Goal: Task Accomplishment & Management: Use online tool/utility

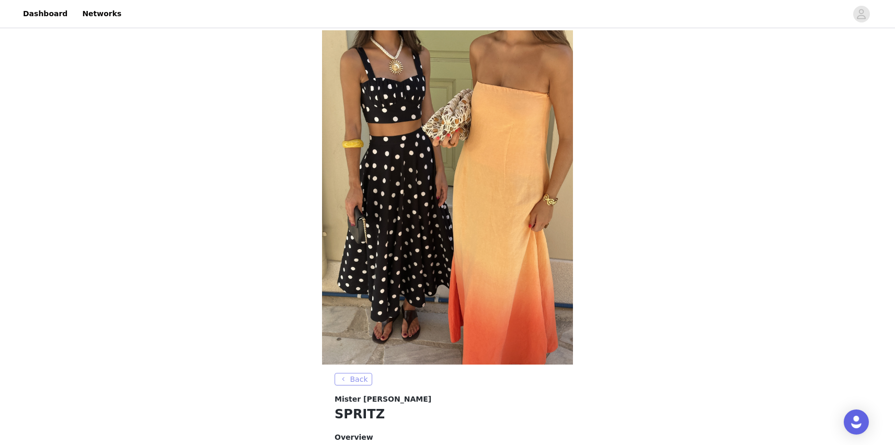
click at [359, 373] on button "Back" at bounding box center [353, 379] width 38 height 13
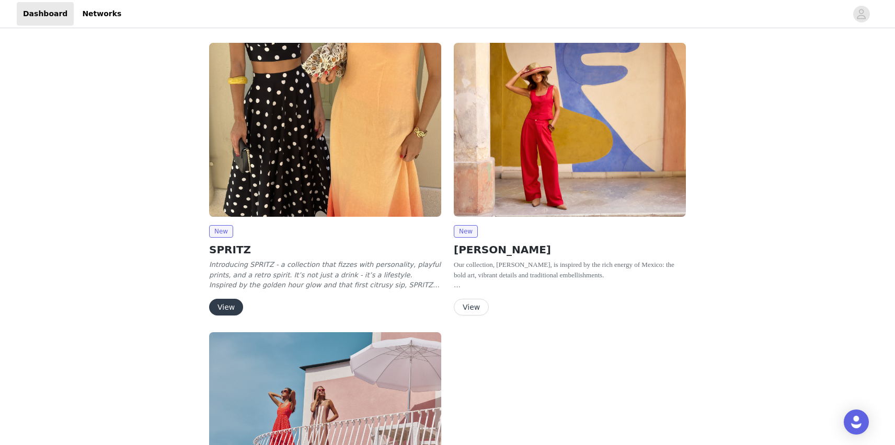
click at [230, 299] on button "View" at bounding box center [226, 307] width 34 height 17
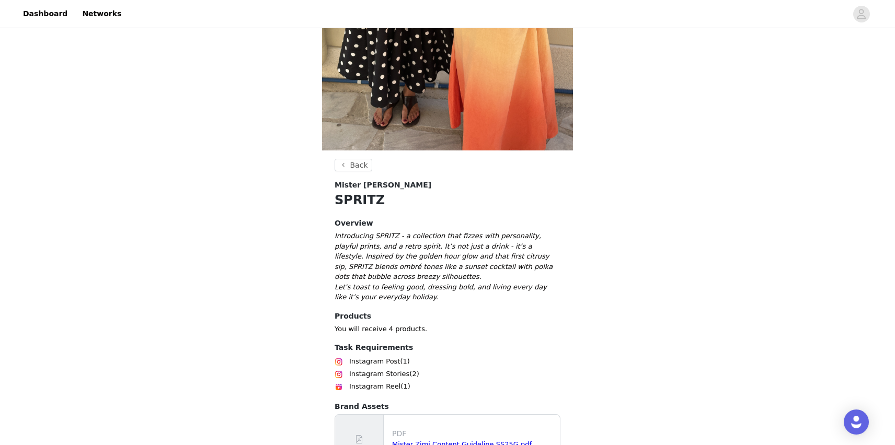
scroll to position [288, 0]
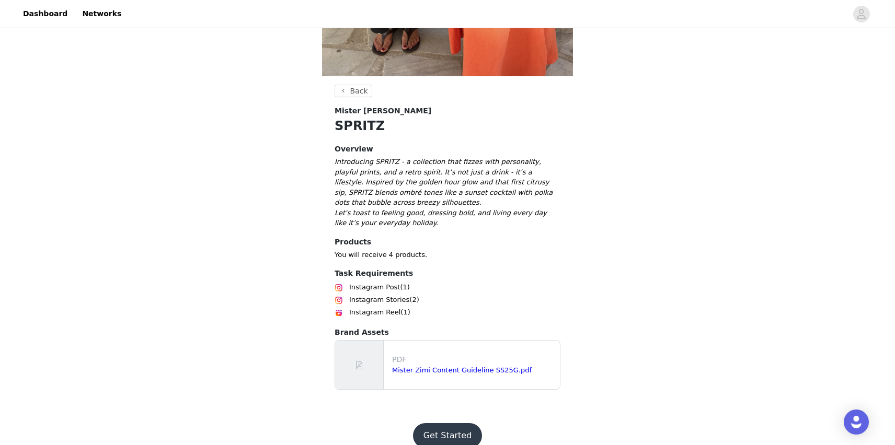
click at [430, 427] on button "Get Started" at bounding box center [448, 435] width 70 height 25
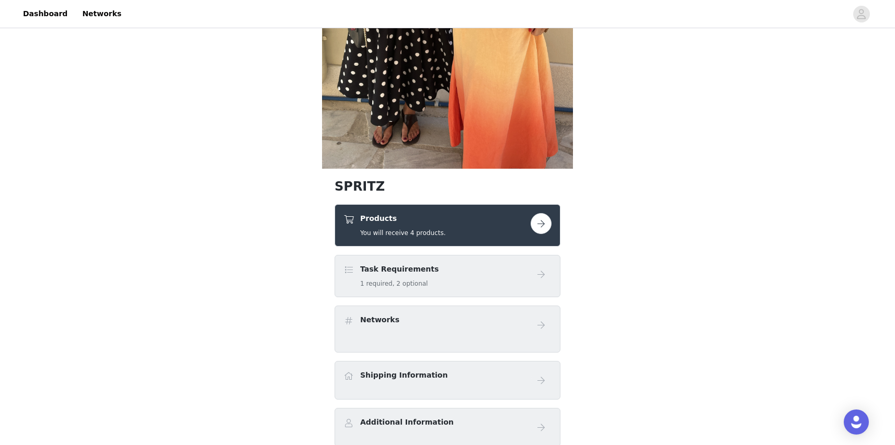
scroll to position [210, 0]
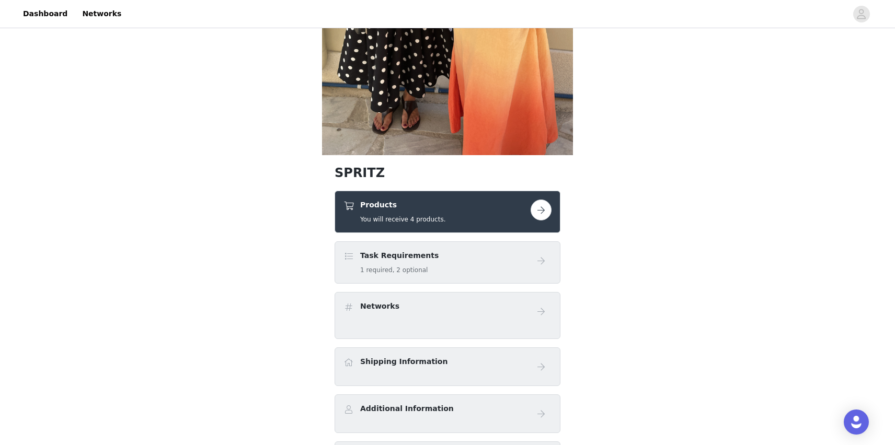
click at [540, 212] on button "button" at bounding box center [540, 210] width 21 height 21
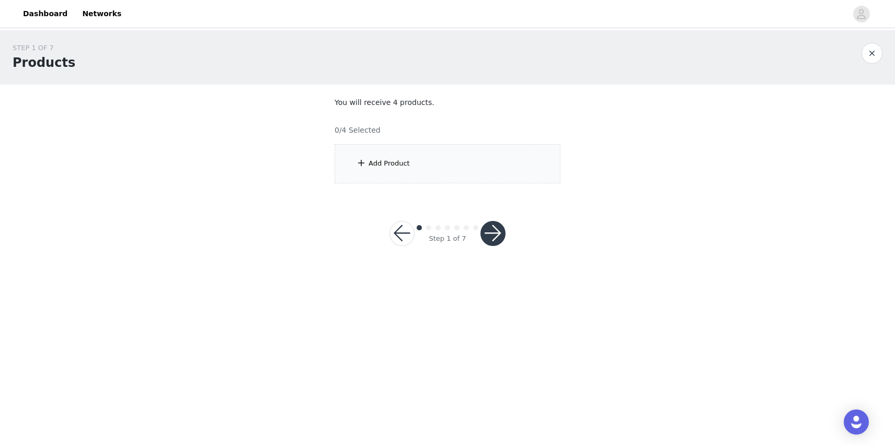
click at [505, 161] on div "Add Product" at bounding box center [447, 163] width 226 height 39
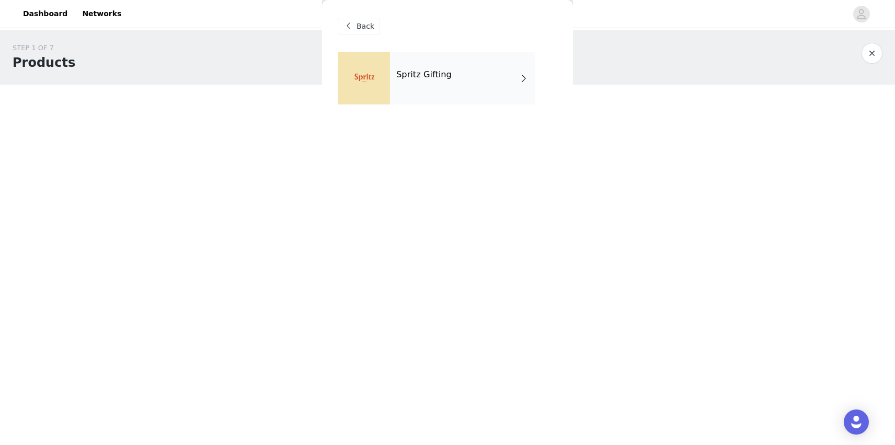
click at [497, 88] on div "Spritz Gifting" at bounding box center [462, 78] width 145 height 52
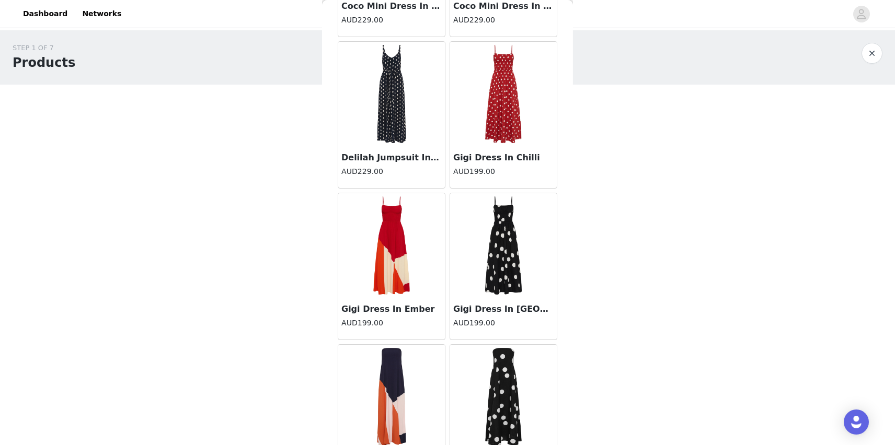
scroll to position [1154, 0]
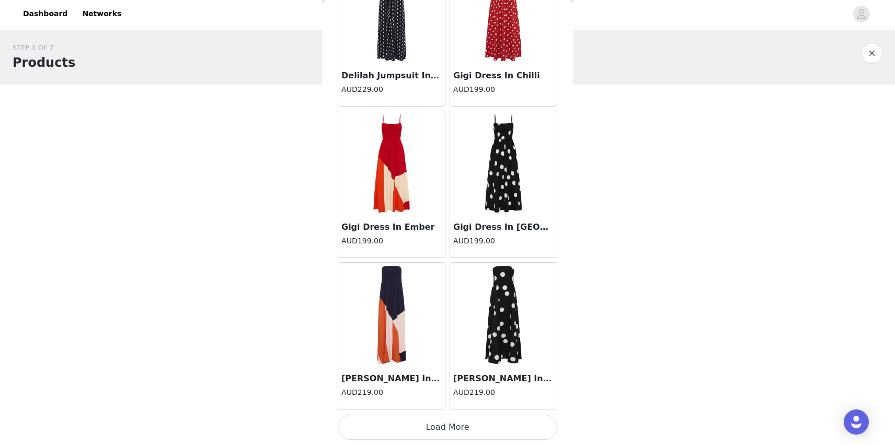
click at [433, 433] on button "Load More" at bounding box center [447, 427] width 219 height 25
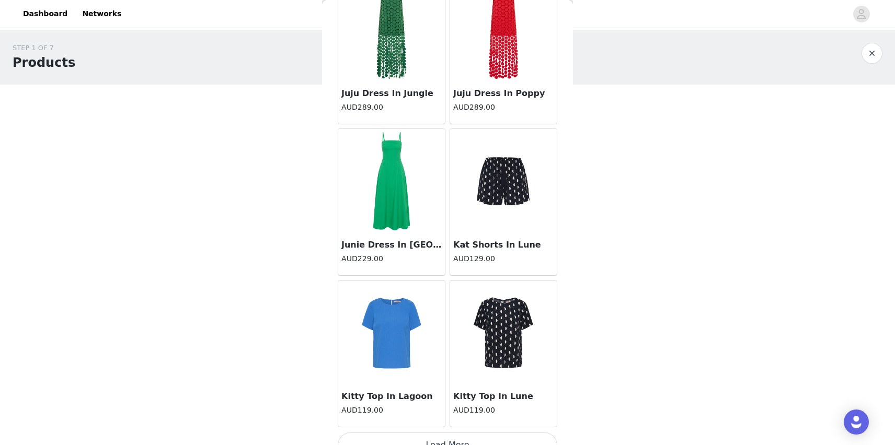
scroll to position [2669, 0]
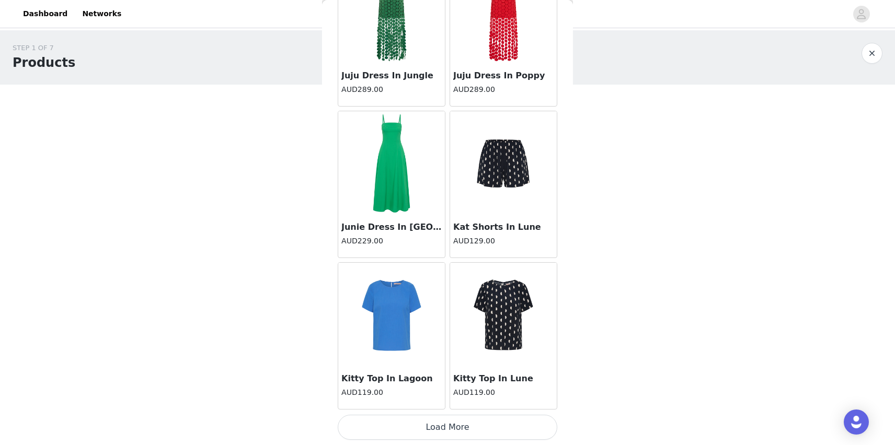
click at [420, 427] on button "Load More" at bounding box center [447, 427] width 219 height 25
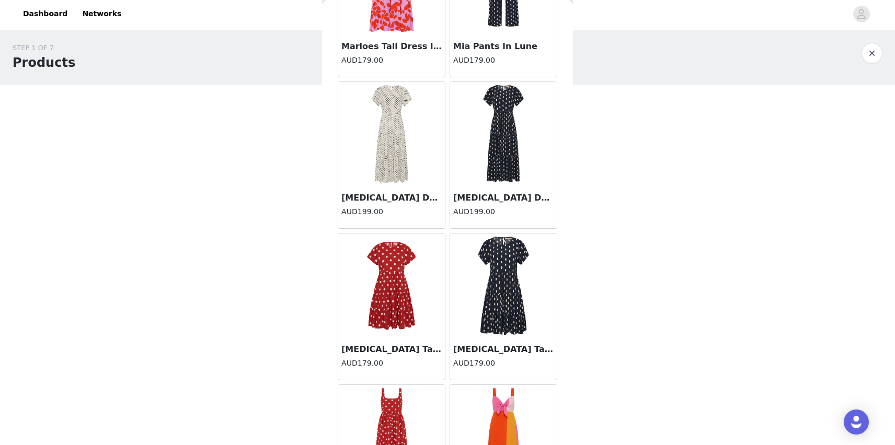
scroll to position [4185, 0]
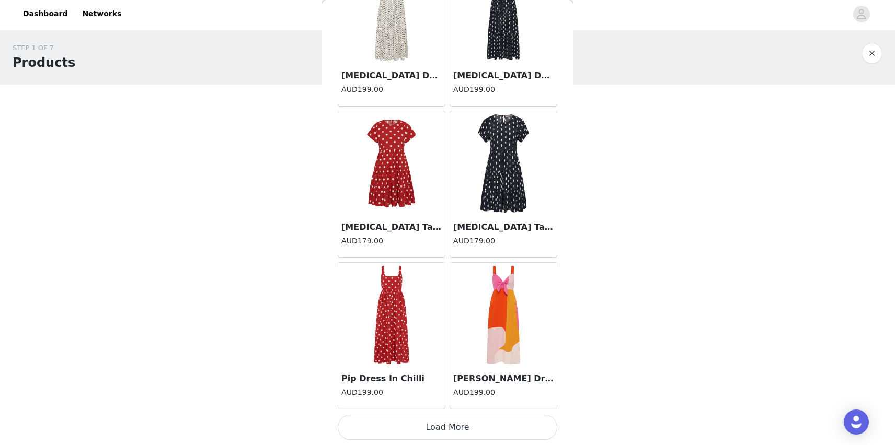
click at [414, 435] on button "Load More" at bounding box center [447, 427] width 219 height 25
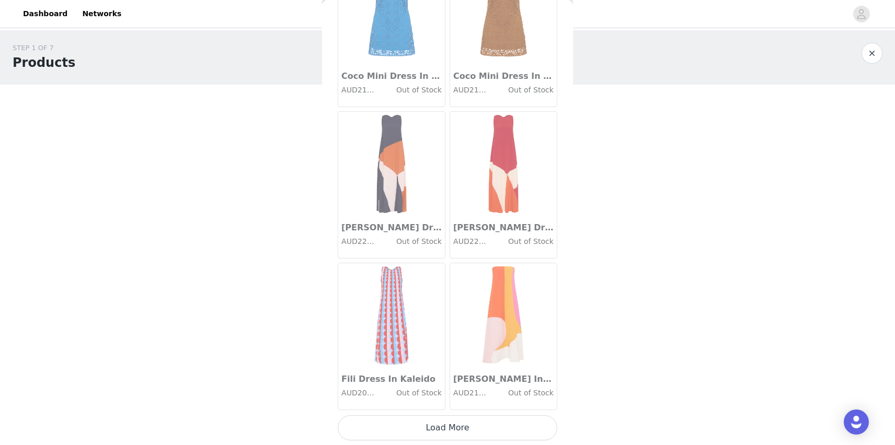
scroll to position [5700, 0]
click at [418, 427] on button "Load More" at bounding box center [447, 427] width 219 height 25
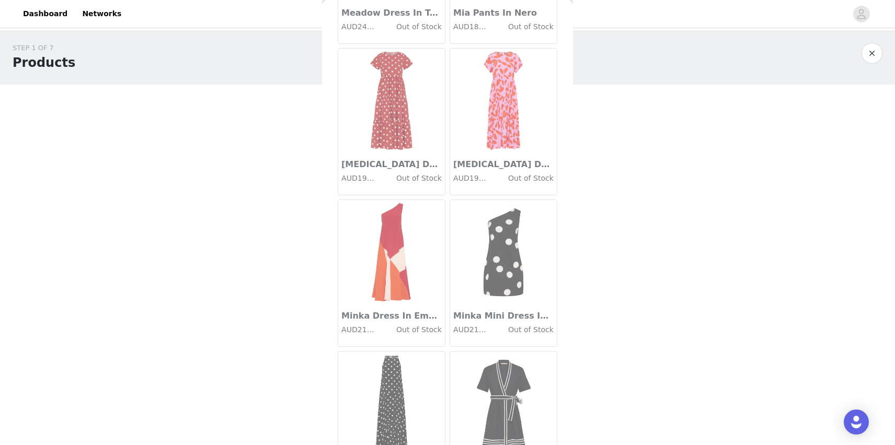
scroll to position [7216, 0]
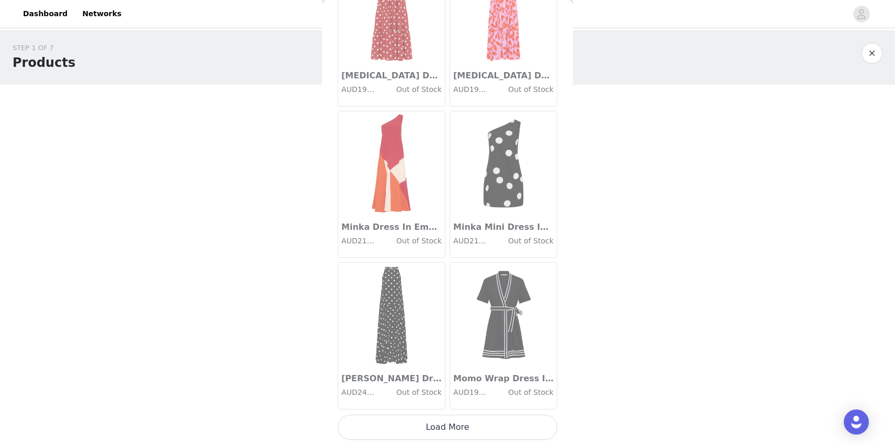
click at [427, 432] on button "Load More" at bounding box center [447, 427] width 219 height 25
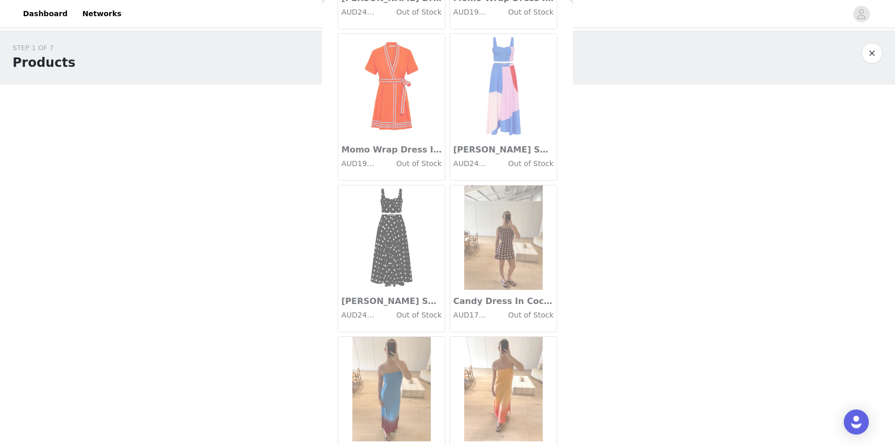
scroll to position [7667, 0]
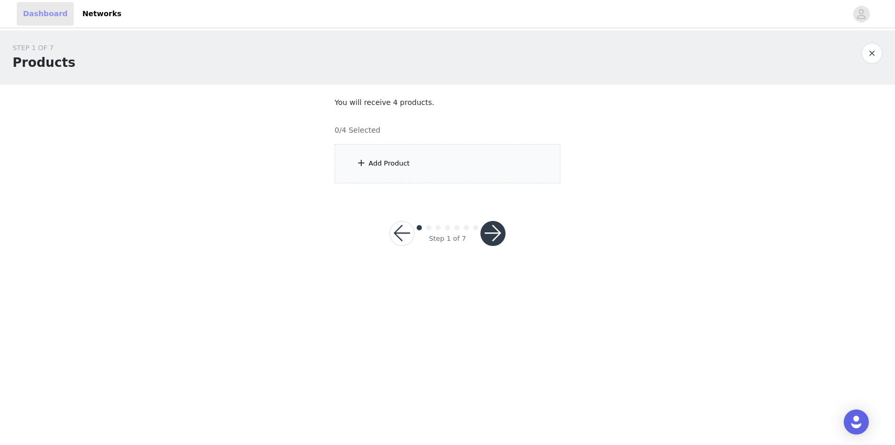
click at [56, 4] on link "Dashboard" at bounding box center [45, 14] width 57 height 24
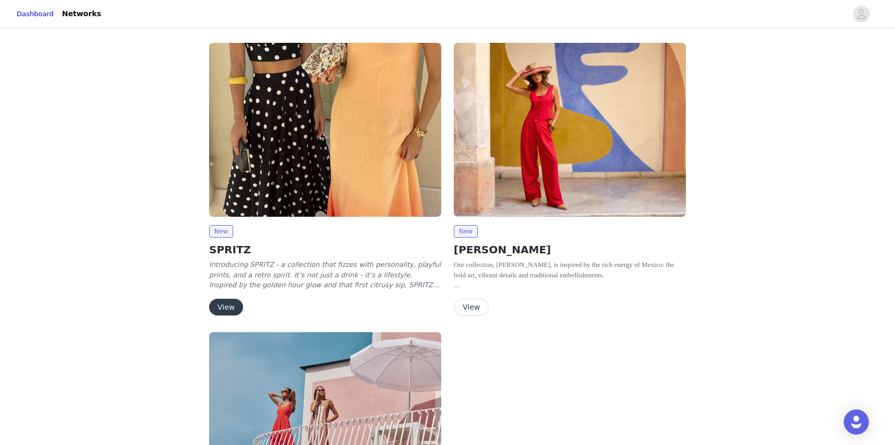
click at [226, 306] on button "View" at bounding box center [226, 307] width 34 height 17
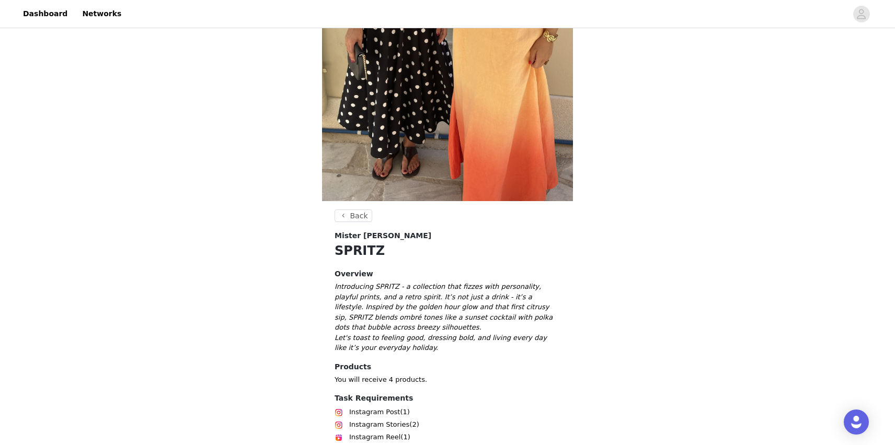
scroll to position [304, 0]
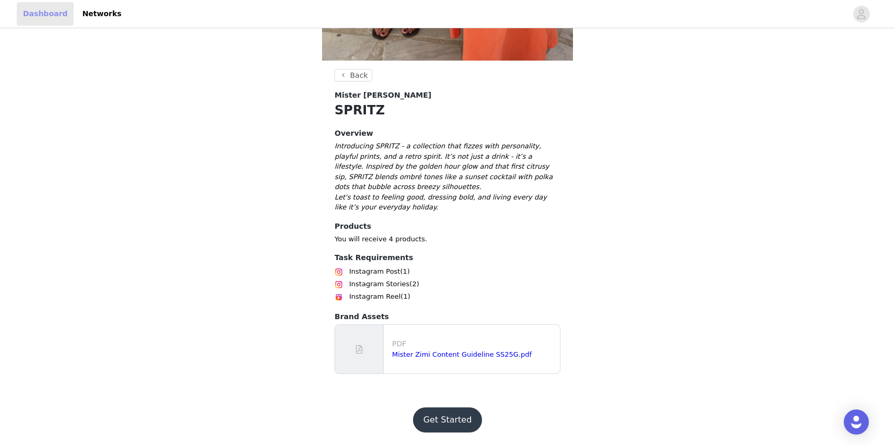
click at [31, 11] on link "Dashboard" at bounding box center [45, 14] width 57 height 24
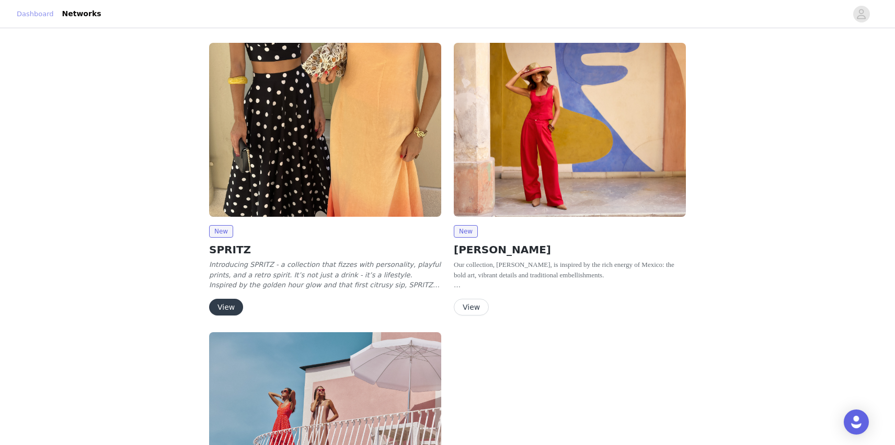
scroll to position [213, 0]
